Goal: Find contact information: Find contact information

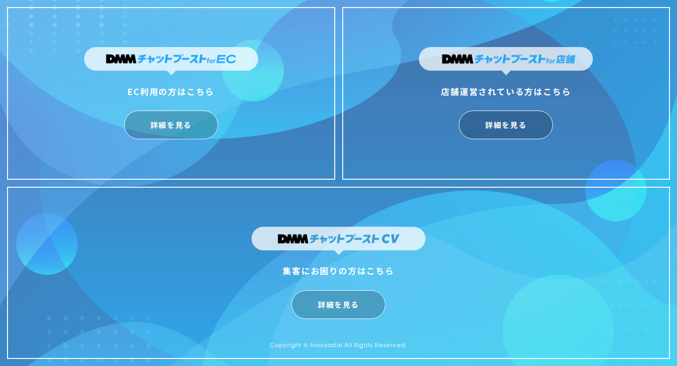
scroll to position [23, 0]
click at [171, 107] on div "EC利用の方はこちら 詳細を見る" at bounding box center [171, 93] width 188 height 92
click at [174, 124] on link "詳細を見る" at bounding box center [171, 125] width 94 height 29
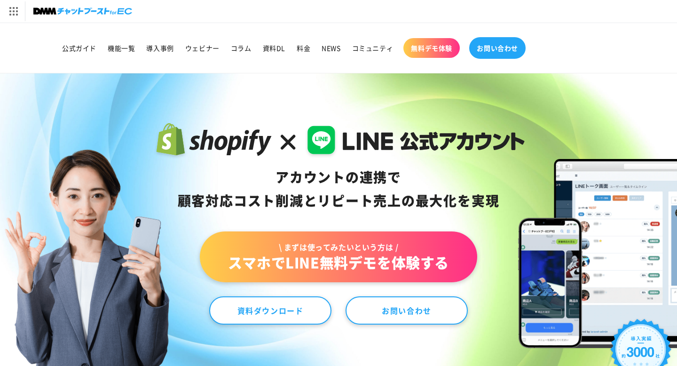
click at [511, 44] on span "お問い合わせ" at bounding box center [497, 48] width 41 height 8
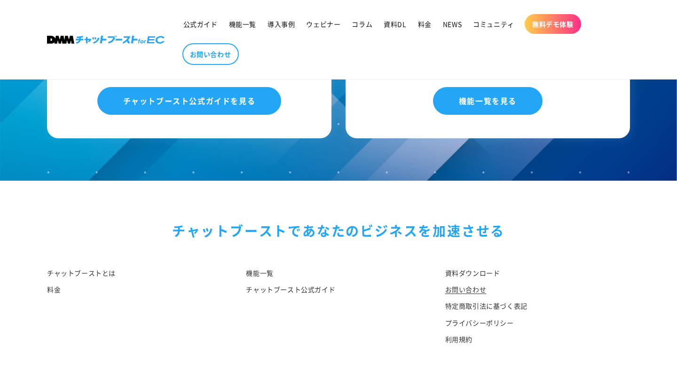
scroll to position [1033, 0]
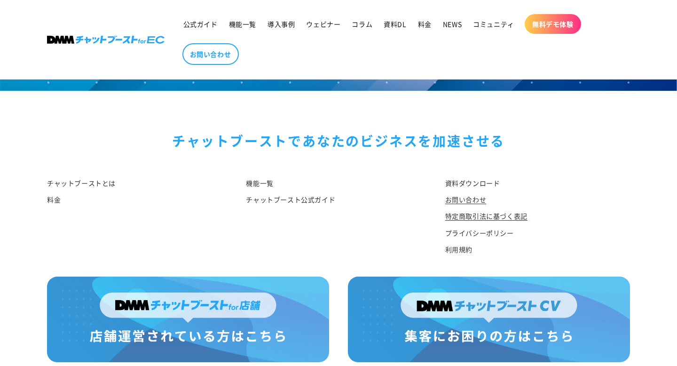
click at [513, 208] on link "特定商取引法に基づく表記" at bounding box center [486, 216] width 82 height 16
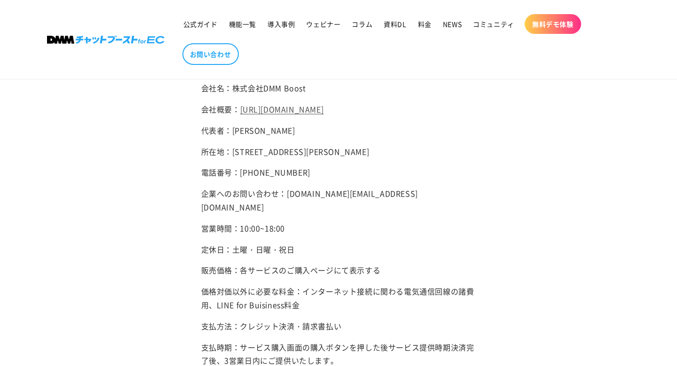
scroll to position [80, 0]
drag, startPoint x: 290, startPoint y: 221, endPoint x: 426, endPoint y: 222, distance: 136.4
click at [426, 214] on p "企業へのお問い合わせ：[DOMAIN_NAME][EMAIL_ADDRESS][DOMAIN_NAME]" at bounding box center [338, 199] width 275 height 27
copy p "[DOMAIN_NAME][EMAIL_ADDRESS][DOMAIN_NAME]"
click at [141, 218] on main "特定商取引法に基づく表記 会社名：株式会社DMM Boost 会社概要： [URL][DOMAIN_NAME] 代表者：[PERSON_NAME] 所在地：[…" at bounding box center [338, 266] width 677 height 486
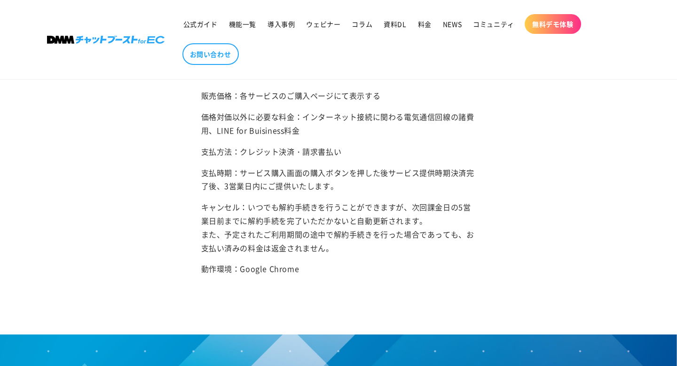
scroll to position [256, 0]
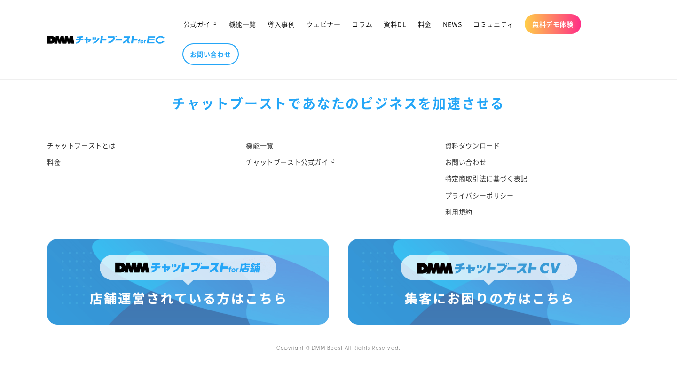
click at [509, 180] on link "特定商取引法に基づく表記" at bounding box center [486, 178] width 82 height 16
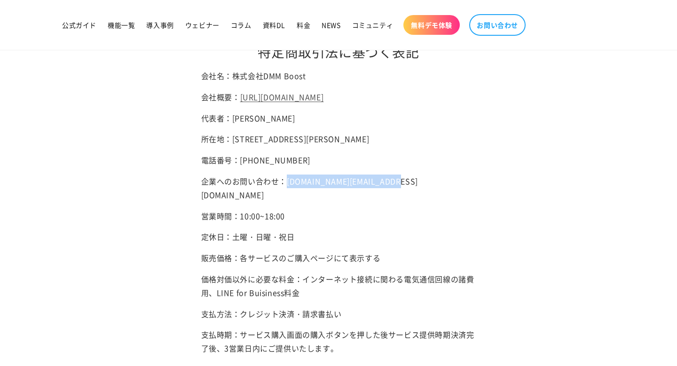
drag, startPoint x: 290, startPoint y: 208, endPoint x: 434, endPoint y: 209, distance: 143.5
click at [434, 202] on p "企業へのお問い合わせ：[DOMAIN_NAME][EMAIL_ADDRESS][DOMAIN_NAME]" at bounding box center [338, 187] width 275 height 27
copy p "[DOMAIN_NAME][EMAIL_ADDRESS][DOMAIN_NAME]"
